Goal: Navigation & Orientation: Find specific page/section

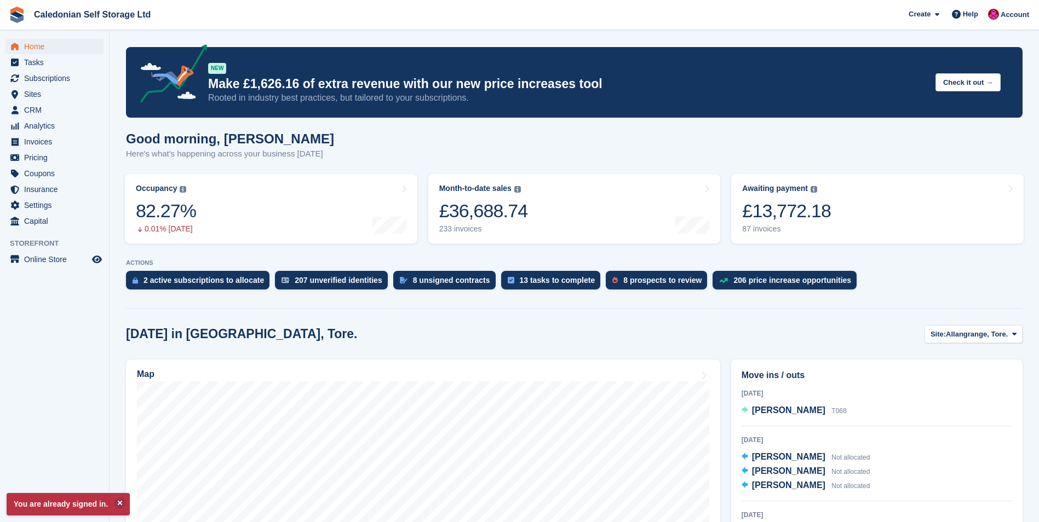
scroll to position [219, 0]
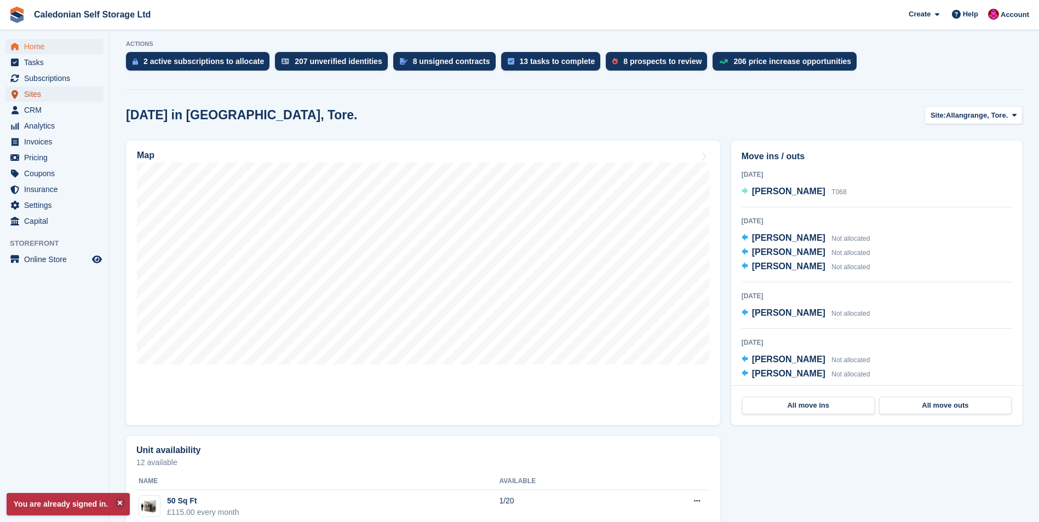
click at [30, 91] on span "Sites" at bounding box center [57, 94] width 66 height 15
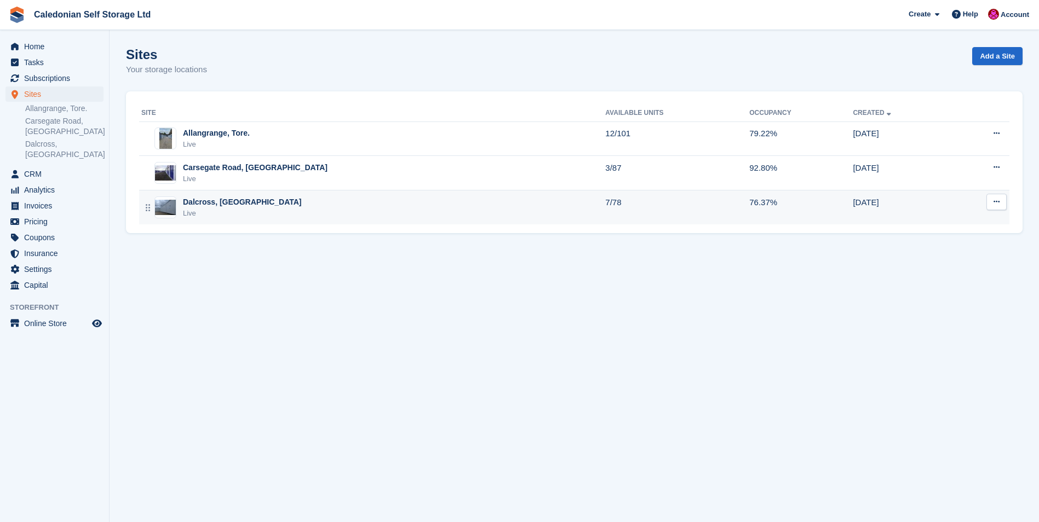
click at [203, 199] on div "Dalcross, [GEOGRAPHIC_DATA]" at bounding box center [242, 203] width 119 height 12
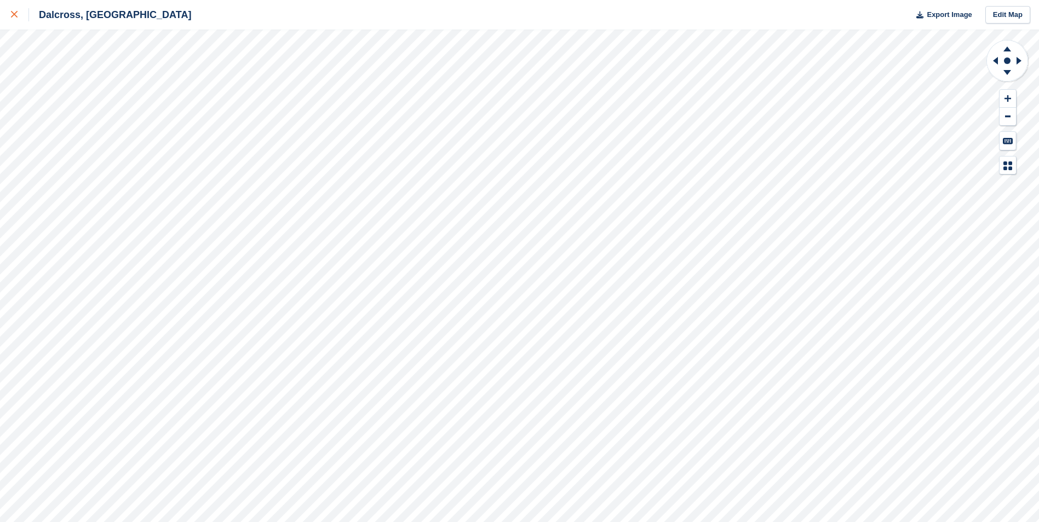
click at [12, 18] on icon at bounding box center [14, 14] width 7 height 7
